Goal: Find specific page/section: Find specific page/section

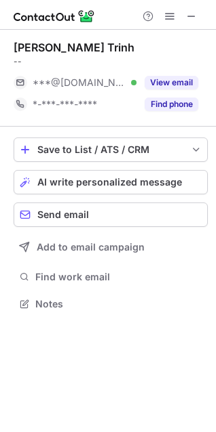
scroll to position [294, 216]
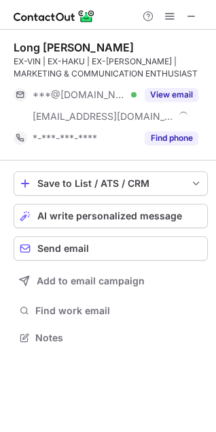
scroll to position [328, 216]
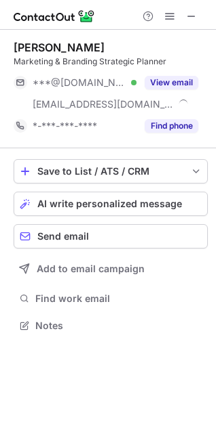
scroll to position [316, 216]
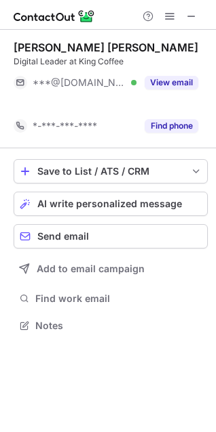
scroll to position [294, 216]
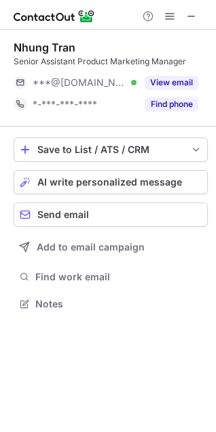
scroll to position [294, 216]
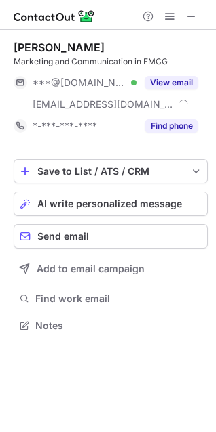
scroll to position [316, 216]
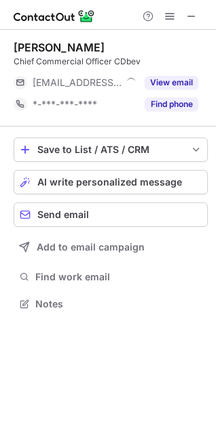
scroll to position [6, 6]
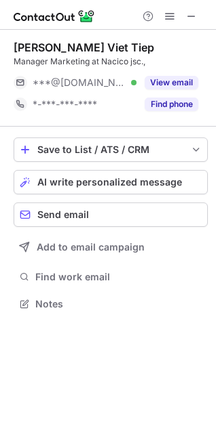
scroll to position [294, 216]
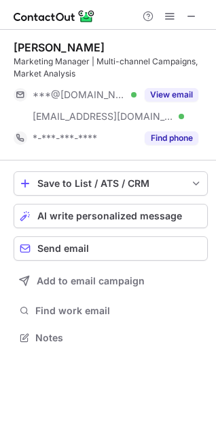
scroll to position [328, 216]
